Goal: Transaction & Acquisition: Purchase product/service

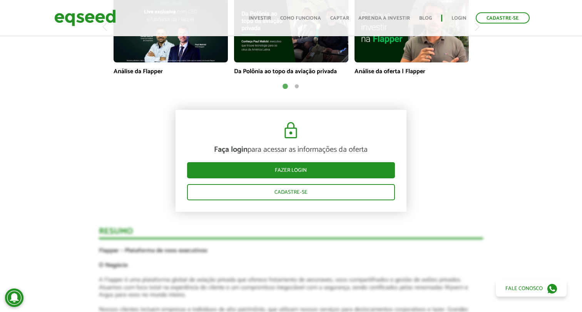
scroll to position [648, 0]
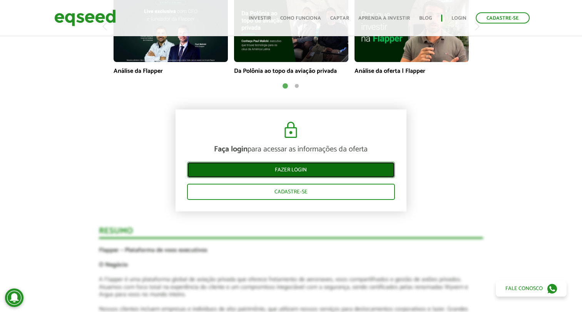
click at [318, 169] on link "Fazer login" at bounding box center [291, 170] width 208 height 16
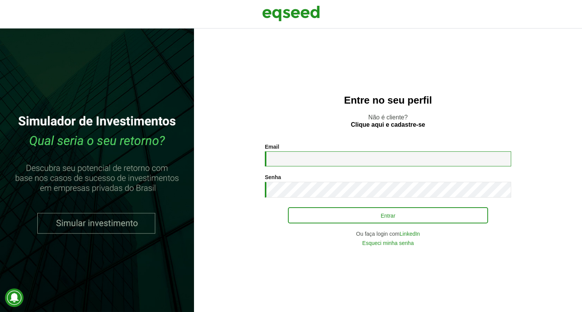
type input "**********"
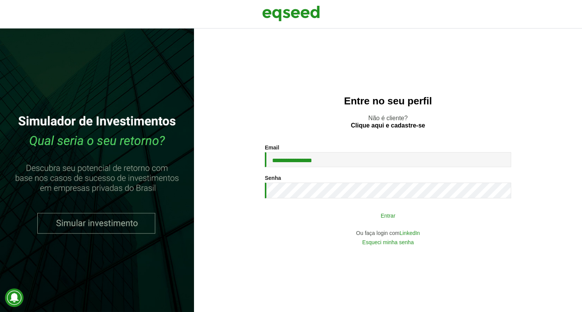
click at [344, 211] on button "Entrar" at bounding box center [388, 215] width 200 height 15
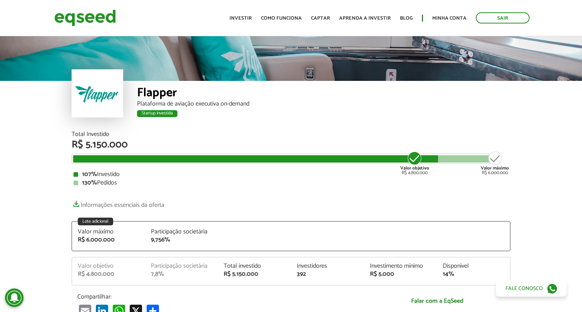
click at [171, 114] on div "Startup investida" at bounding box center [157, 113] width 40 height 7
click at [246, 17] on link "Investir" at bounding box center [241, 18] width 22 height 5
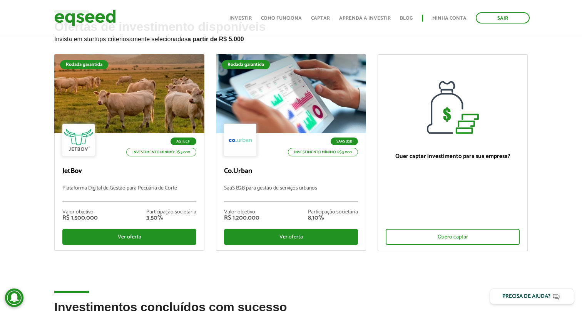
scroll to position [27, 0]
